Goal: Information Seeking & Learning: Learn about a topic

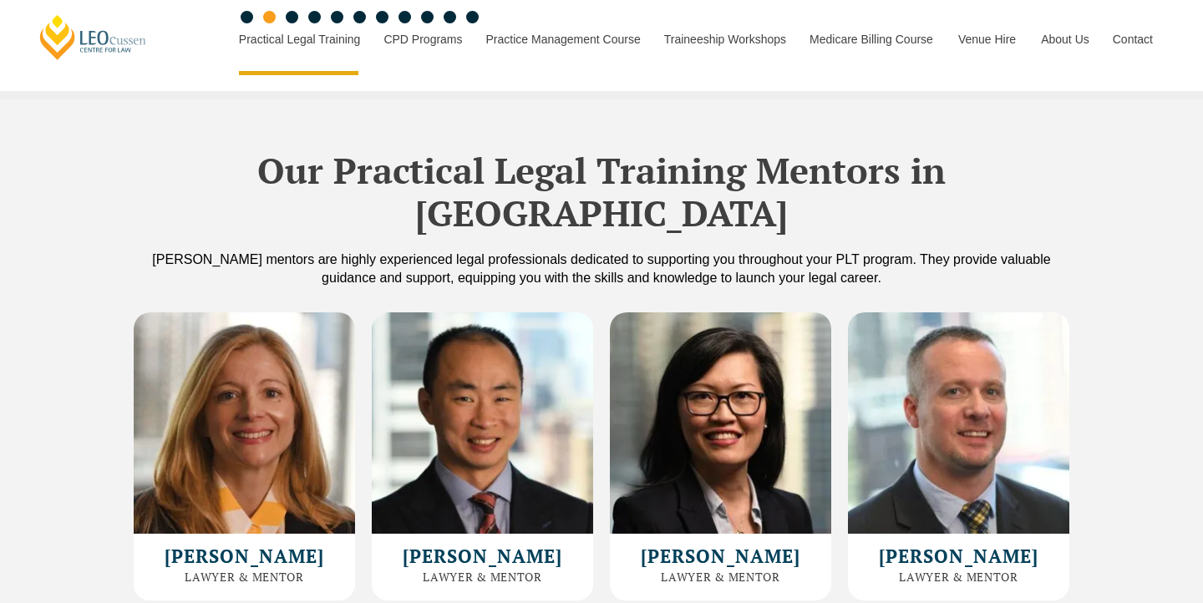
scroll to position [4464, 0]
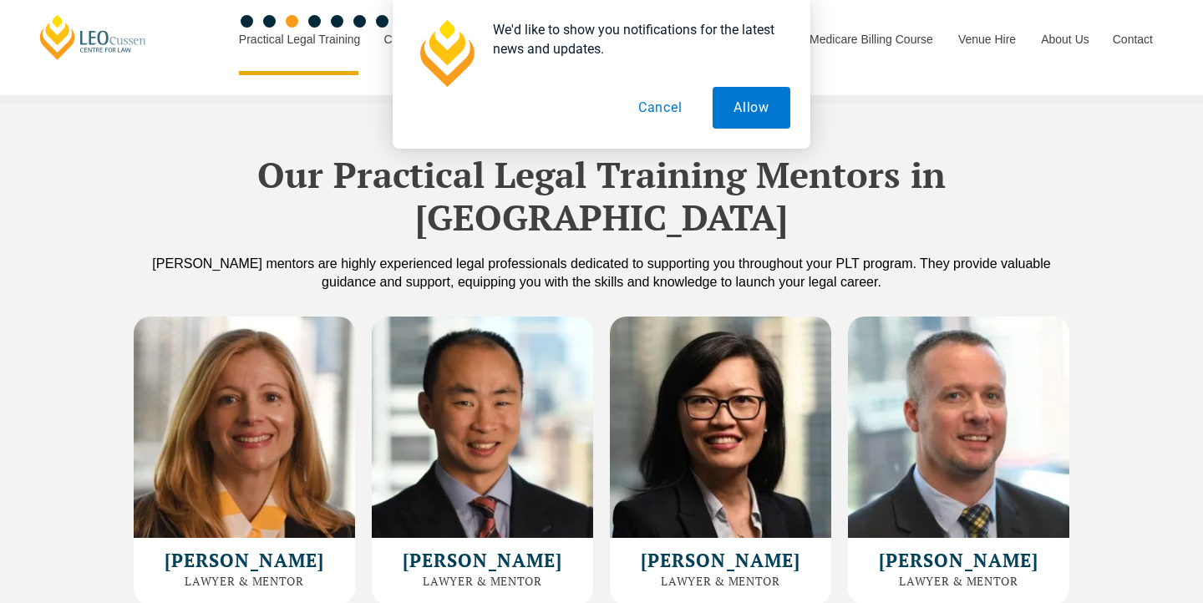
click at [656, 103] on button "Cancel" at bounding box center [660, 108] width 86 height 42
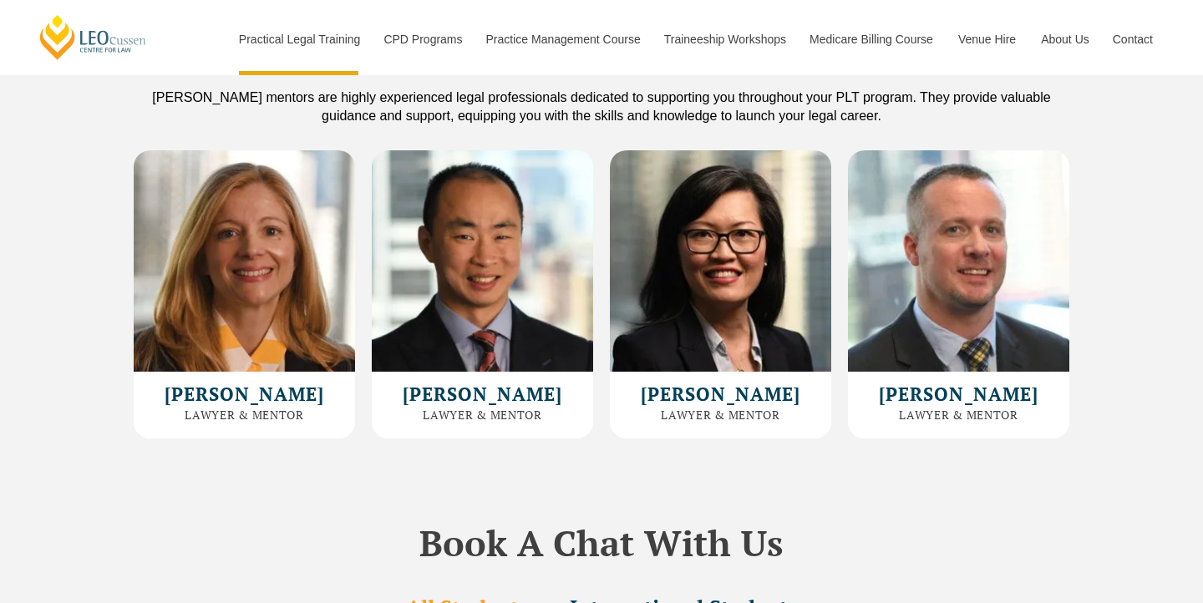
scroll to position [4507, 0]
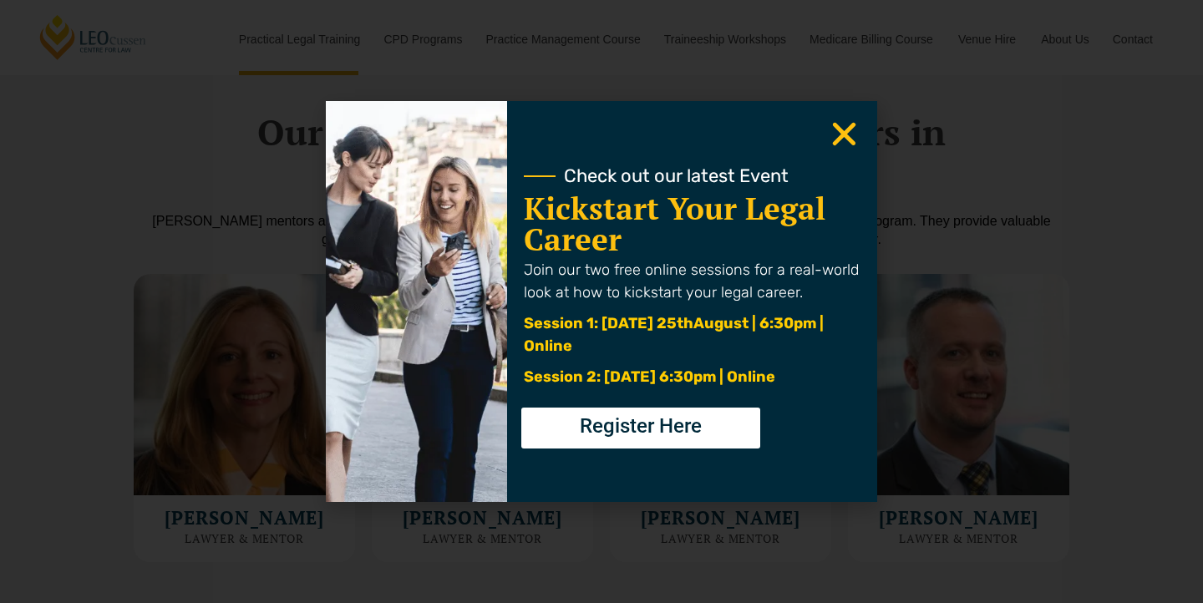
click at [845, 137] on use "Close" at bounding box center [844, 134] width 23 height 23
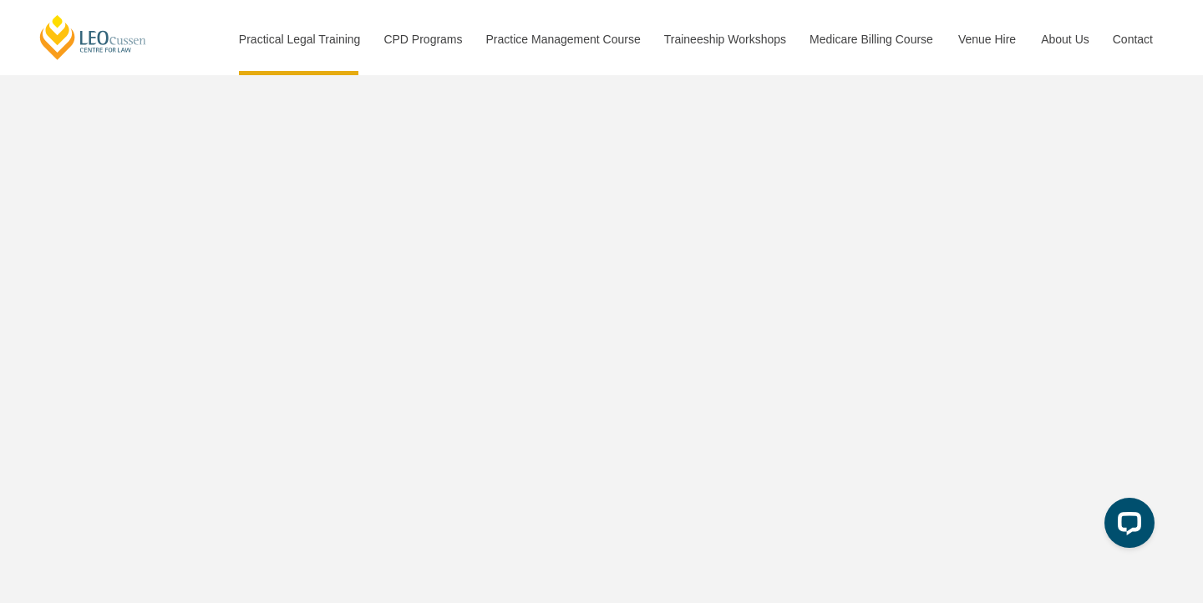
scroll to position [0, 0]
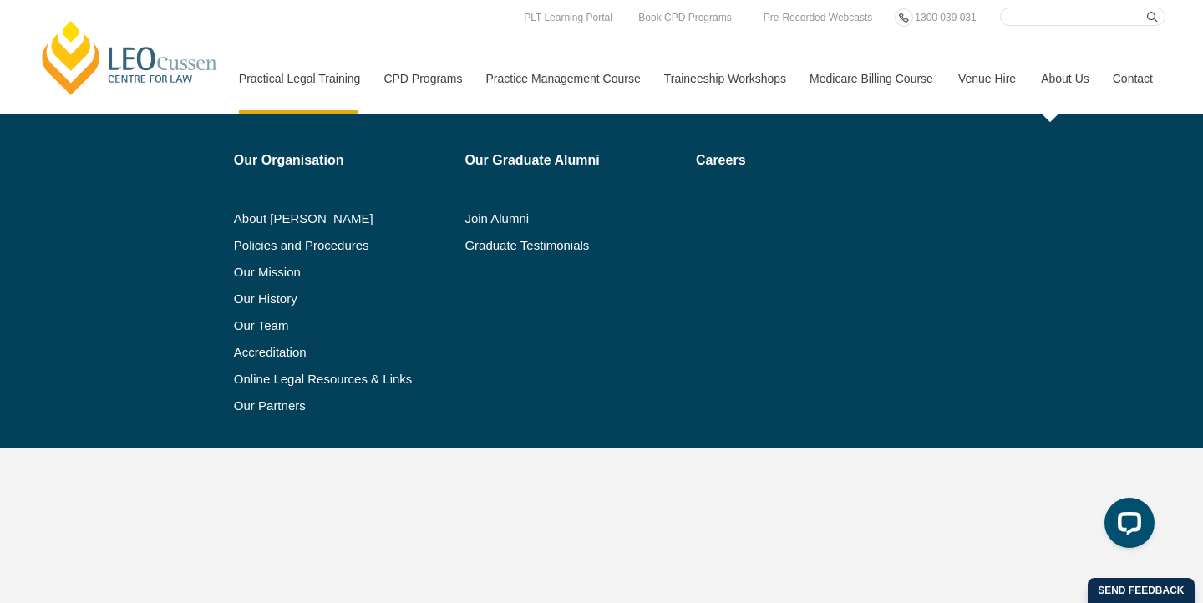
click at [1075, 84] on link "About Us" at bounding box center [1064, 79] width 72 height 72
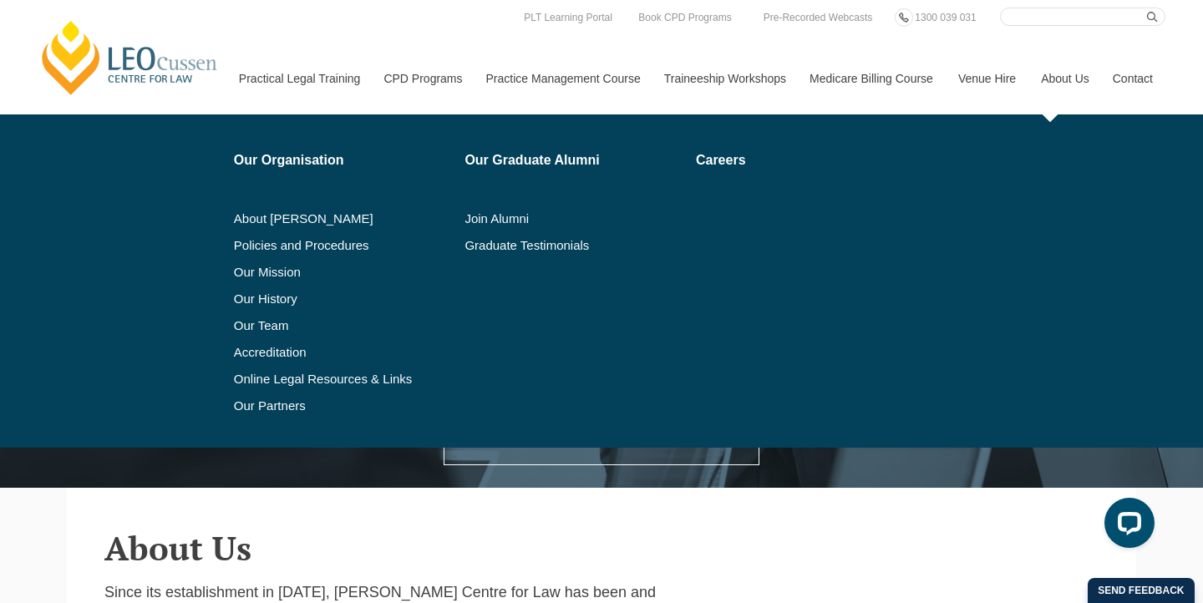
click at [1044, 82] on link "About Us" at bounding box center [1064, 79] width 72 height 72
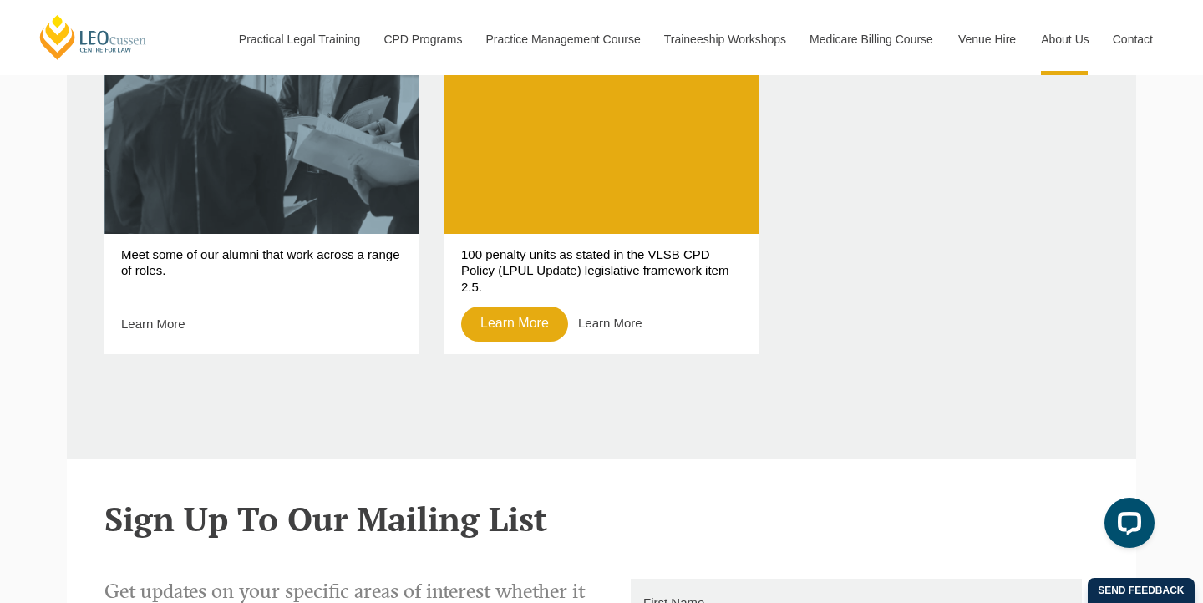
scroll to position [1287, 0]
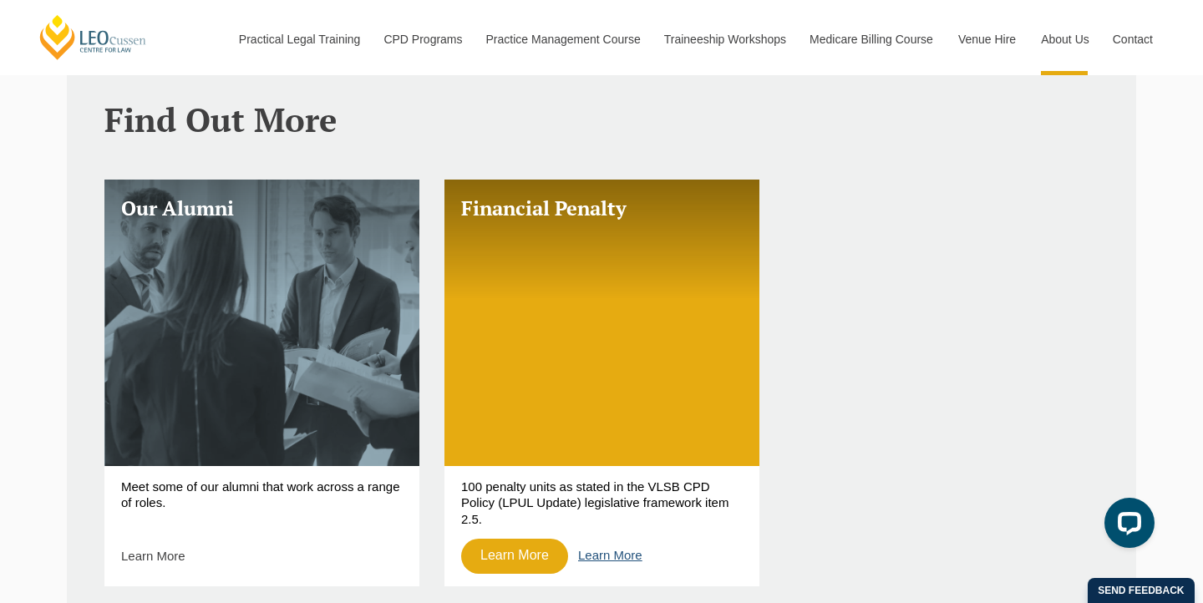
click at [616, 548] on link "Learn More" at bounding box center [610, 555] width 64 height 14
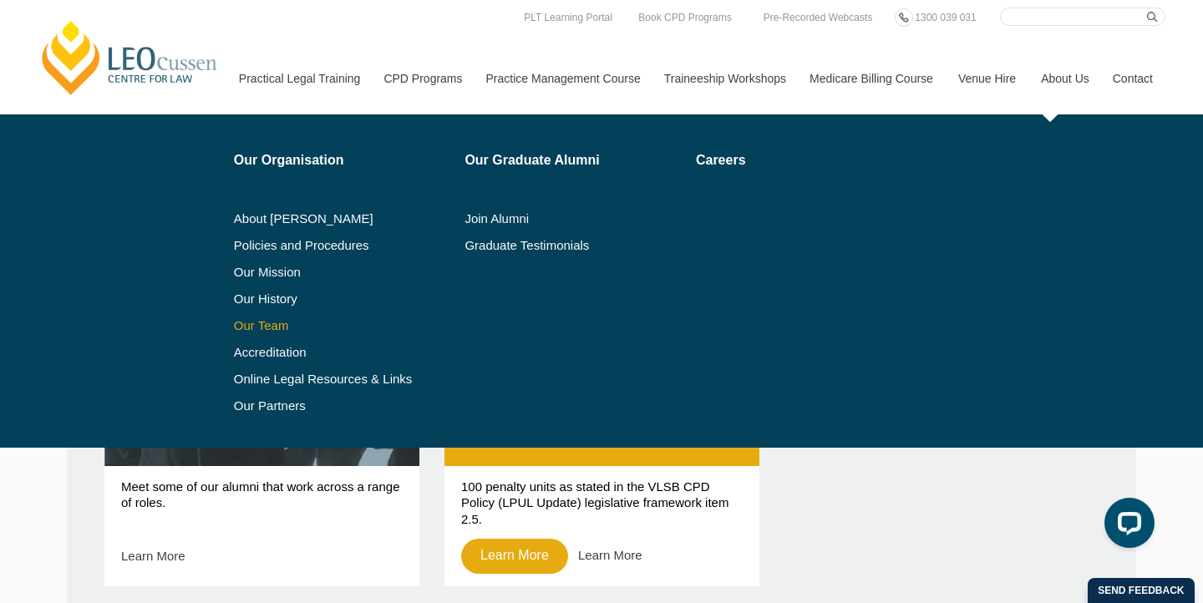
click at [236, 326] on link "Our Team" at bounding box center [344, 325] width 220 height 13
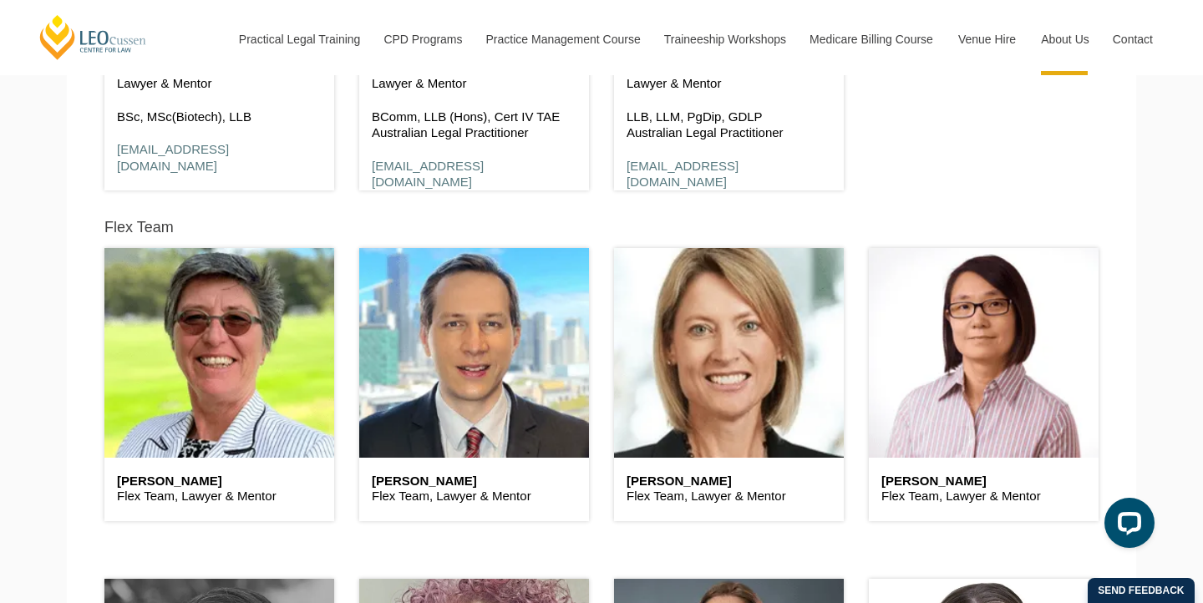
scroll to position [4167, 0]
